Goal: Find specific page/section: Find specific page/section

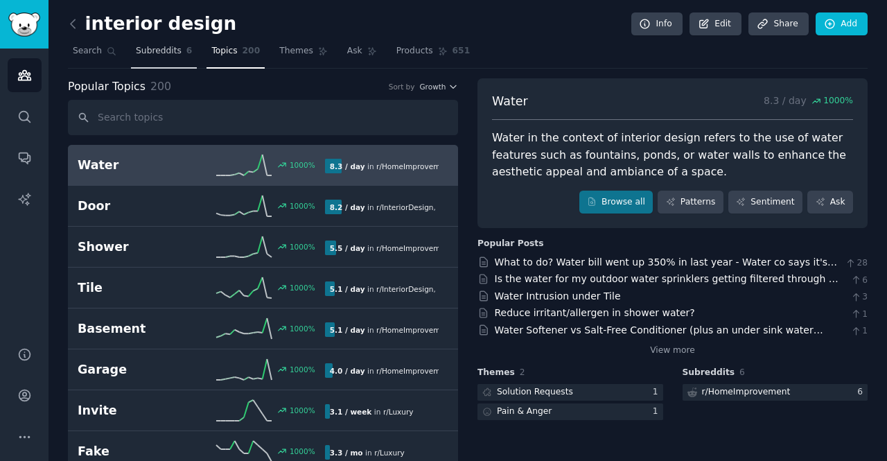
click at [139, 60] on link "Subreddits 6" at bounding box center [164, 54] width 66 height 28
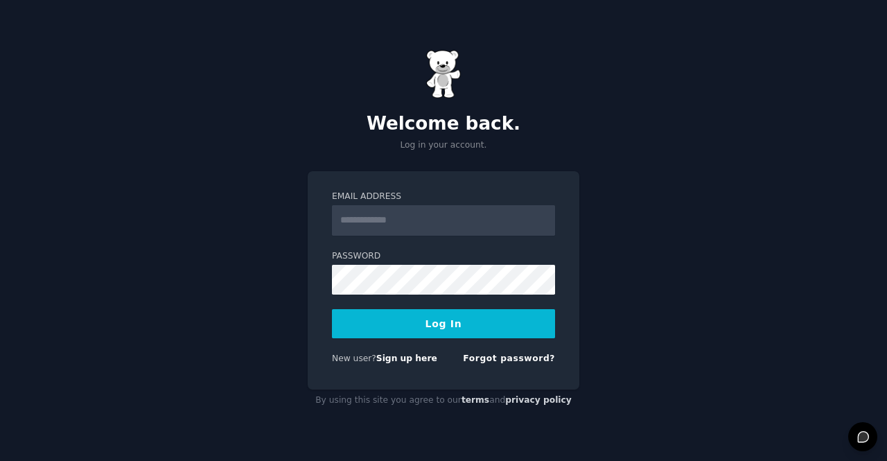
click at [423, 215] on input "Email Address" at bounding box center [443, 220] width 223 height 30
type input "**********"
click at [450, 321] on button "Log In" at bounding box center [443, 323] width 223 height 29
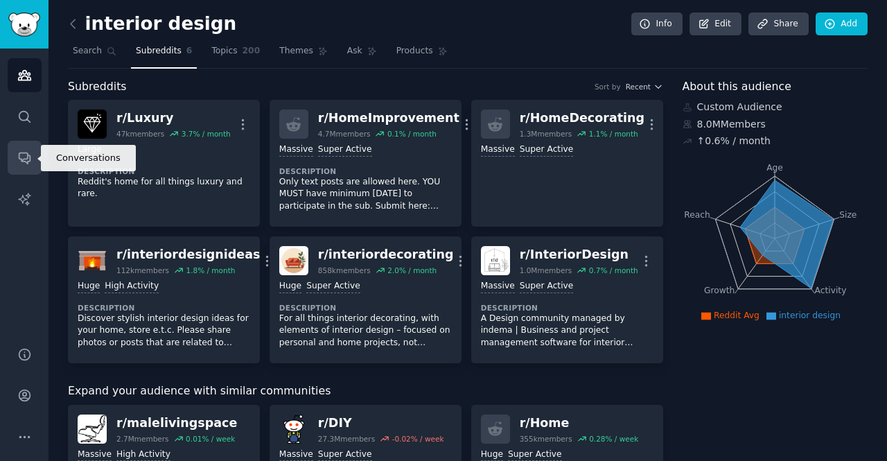
click at [30, 147] on link "Conversations" at bounding box center [25, 158] width 34 height 34
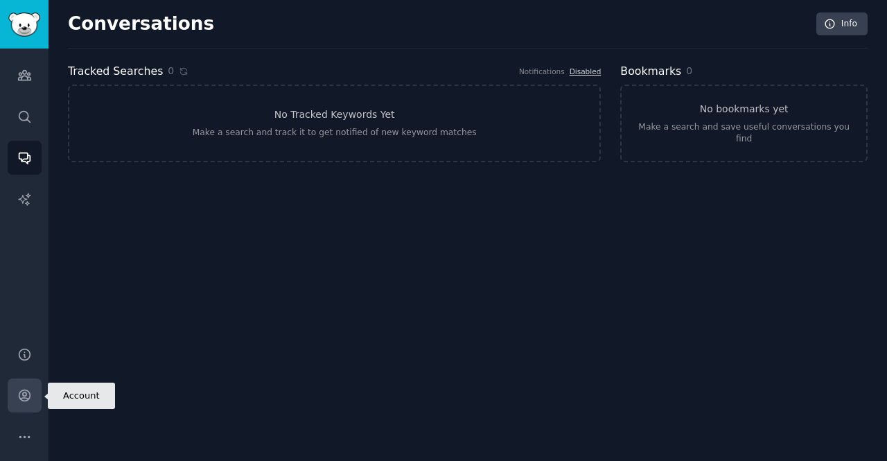
click at [24, 403] on link "Account" at bounding box center [25, 395] width 34 height 34
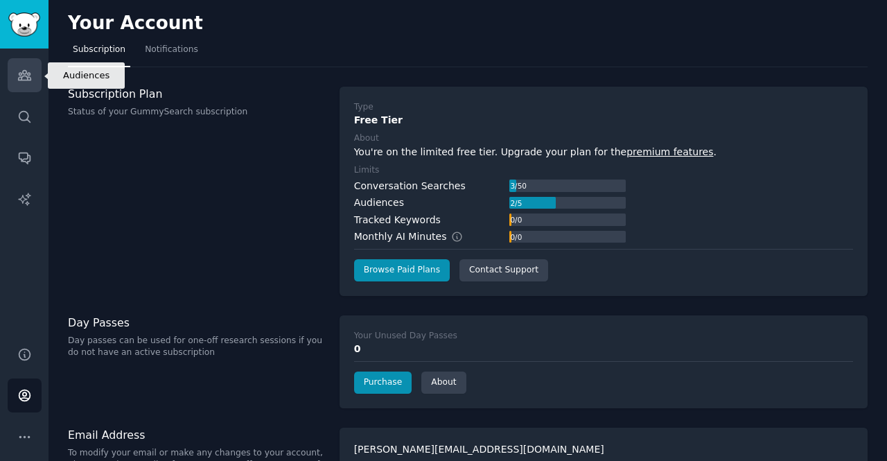
click at [26, 78] on icon "Sidebar" at bounding box center [24, 75] width 15 height 15
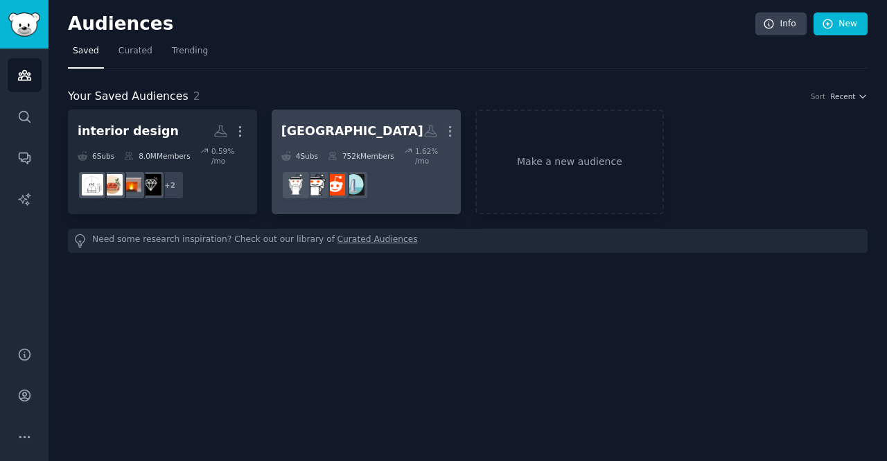
click at [413, 172] on dd "r/dubairealestate" at bounding box center [366, 185] width 170 height 39
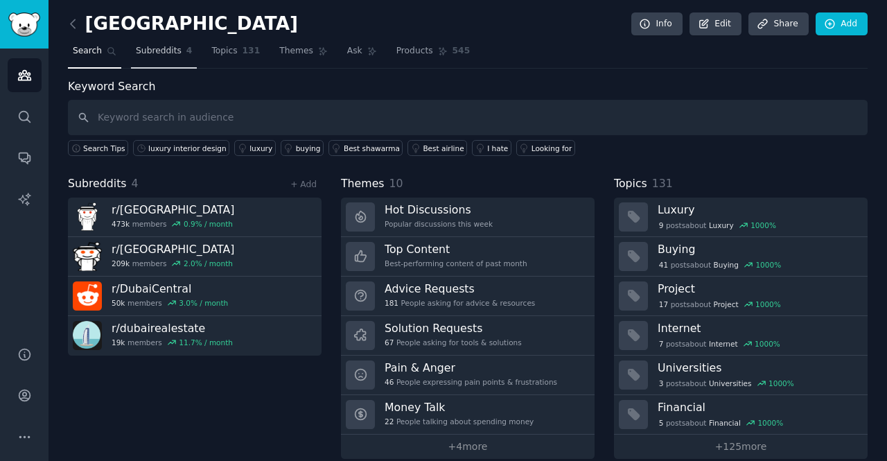
click at [158, 44] on link "Subreddits 4" at bounding box center [164, 54] width 66 height 28
